Goal: Task Accomplishment & Management: Complete application form

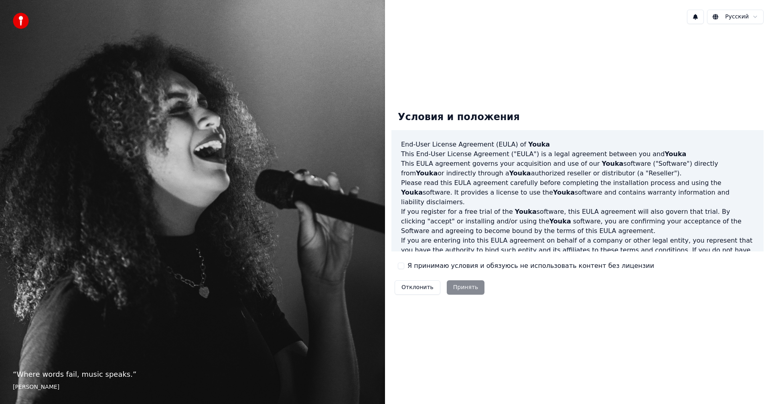
click at [402, 267] on button "Я принимаю условия и обязуюсь не использовать контент без лицензии" at bounding box center [401, 266] width 6 height 6
click at [462, 289] on button "Принять" at bounding box center [466, 288] width 38 height 14
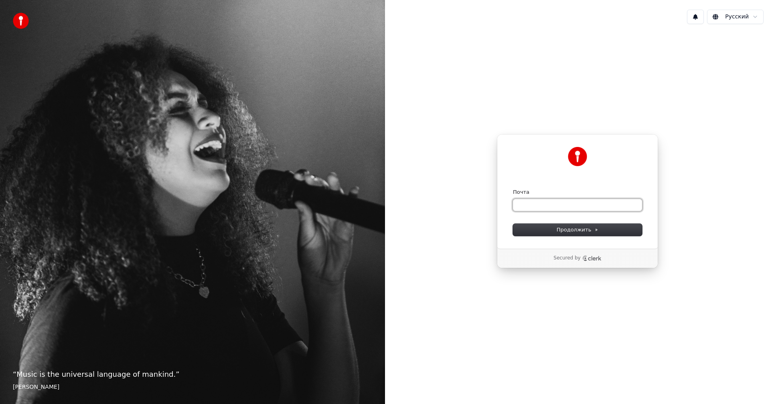
click at [519, 205] on input "Почта" at bounding box center [577, 205] width 129 height 12
click at [537, 206] on input "Почта" at bounding box center [577, 205] width 129 height 12
